Goal: Task Accomplishment & Management: Manage account settings

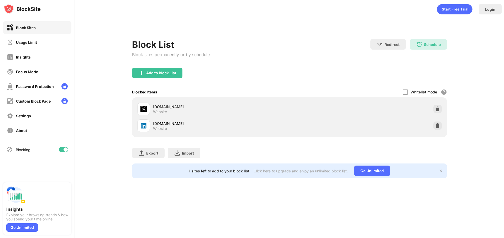
click at [280, 66] on div "Block List Block sites permanently or by schedule Redirect Choose a site to be …" at bounding box center [289, 53] width 315 height 29
click at [433, 125] on div at bounding box center [437, 126] width 8 height 8
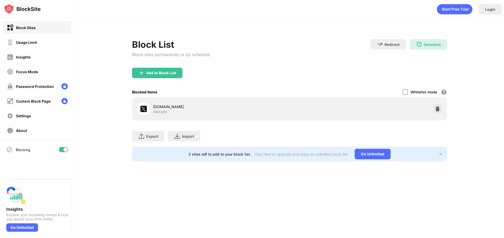
click at [308, 68] on div "Add to Block List" at bounding box center [289, 77] width 315 height 19
click at [259, 37] on div "Block List Block sites permanently or by schedule Redirect Choose a site to be …" at bounding box center [289, 97] width 315 height 129
click at [180, 67] on div "Block List Block sites permanently or by schedule" at bounding box center [171, 53] width 78 height 29
click at [177, 70] on div "Add to Block List" at bounding box center [157, 73] width 50 height 11
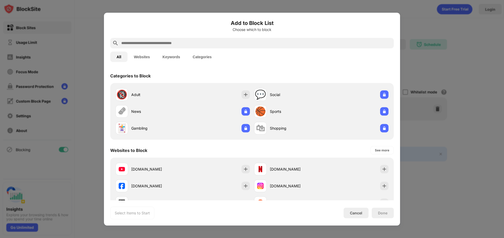
click at [241, 47] on div at bounding box center [252, 43] width 284 height 11
click at [244, 42] on input "text" at bounding box center [256, 43] width 271 height 6
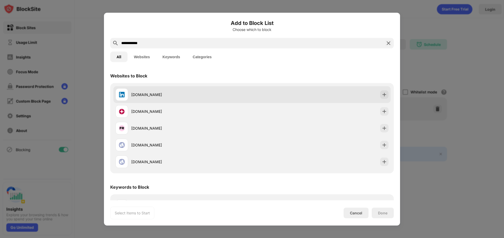
type input "**********"
click at [382, 96] on img at bounding box center [384, 94] width 5 height 5
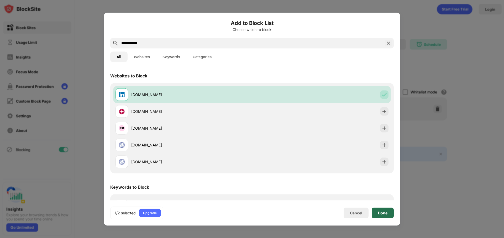
click at [390, 217] on div "Done" at bounding box center [383, 213] width 22 height 11
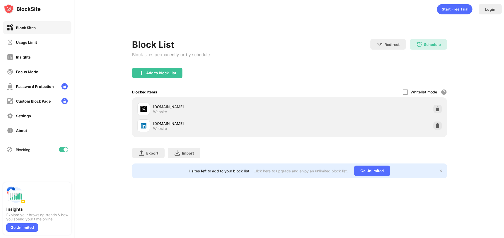
drag, startPoint x: 327, startPoint y: 52, endPoint x: 322, endPoint y: 52, distance: 5.5
click at [327, 52] on div "Block List Block sites permanently or by schedule Redirect Choose a site to be …" at bounding box center [289, 53] width 315 height 29
